Goal: Transaction & Acquisition: Download file/media

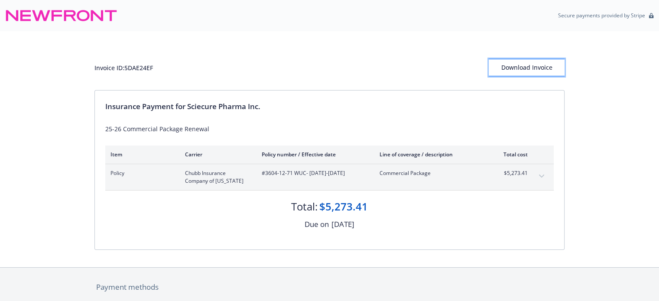
click at [539, 70] on div "Download Invoice" at bounding box center [527, 67] width 76 height 16
